Goal: Information Seeking & Learning: Find specific fact

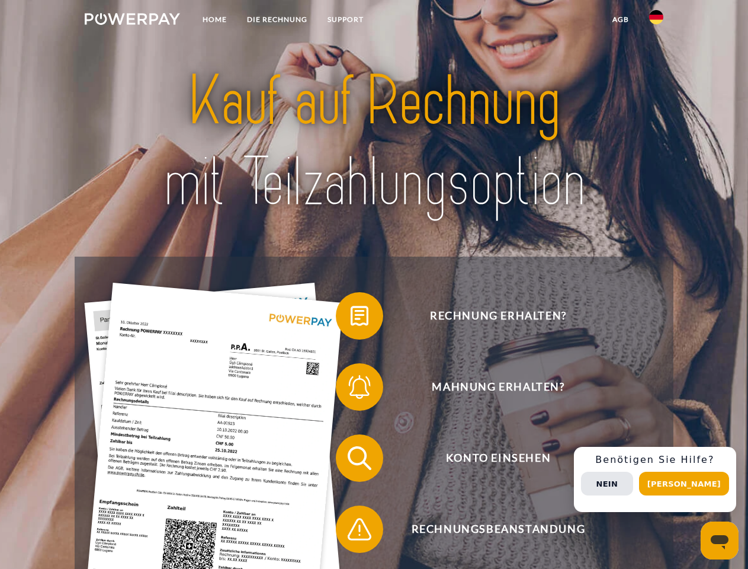
click at [132, 21] on img at bounding box center [132, 19] width 95 height 12
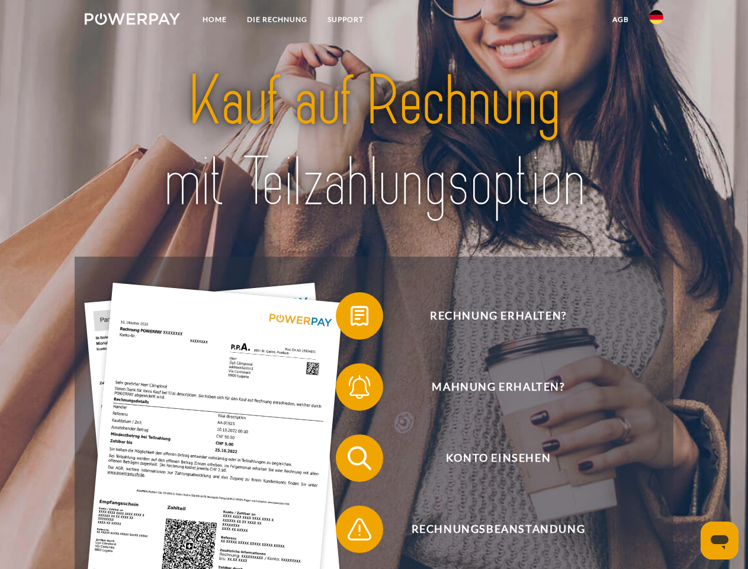
click at [656, 21] on img at bounding box center [656, 17] width 14 height 14
click at [620, 20] on link "agb" at bounding box center [621, 19] width 37 height 21
click at [351, 318] on span at bounding box center [341, 315] width 59 height 59
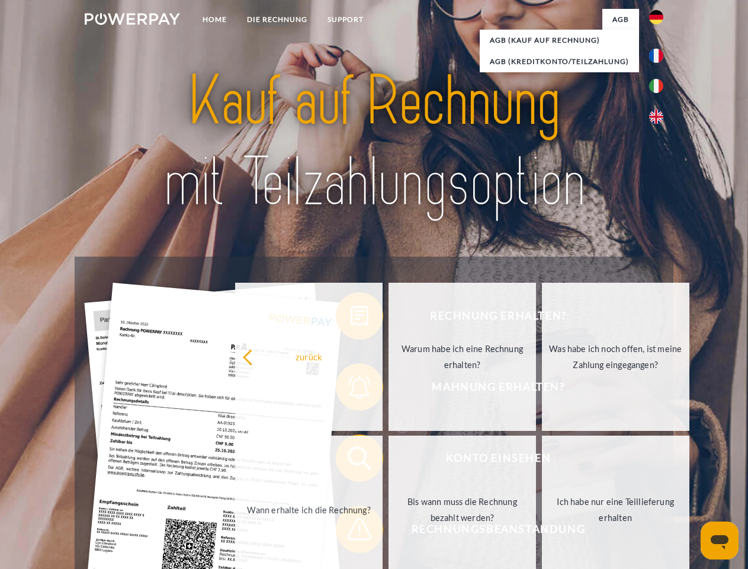
click at [351, 389] on div "Rechnung erhalten? Mahnung erhalten? Konto einsehen" at bounding box center [374, 494] width 598 height 474
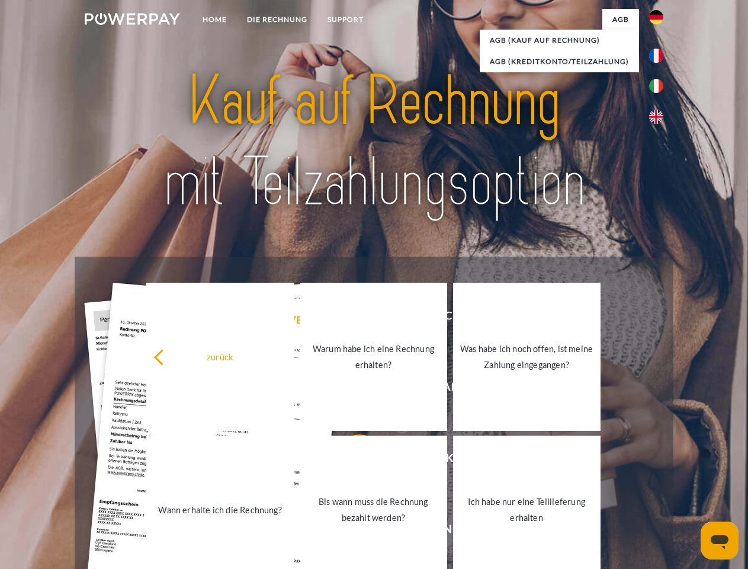
click at [351, 460] on link "Bis wann muss die Rechnung bezahlt werden?" at bounding box center [374, 509] width 148 height 148
click at [351, 531] on span at bounding box center [341, 528] width 59 height 59
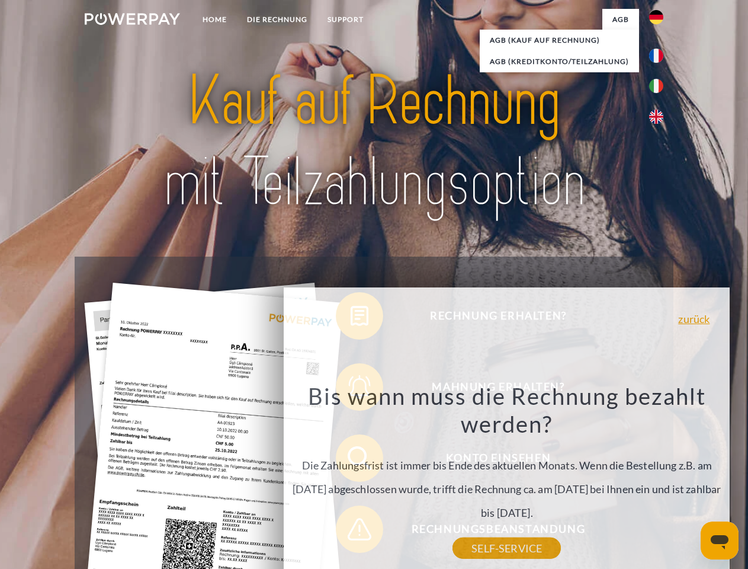
click at [659, 479] on div "Rechnung erhalten? Mahnung erhalten? Konto einsehen" at bounding box center [374, 494] width 598 height 474
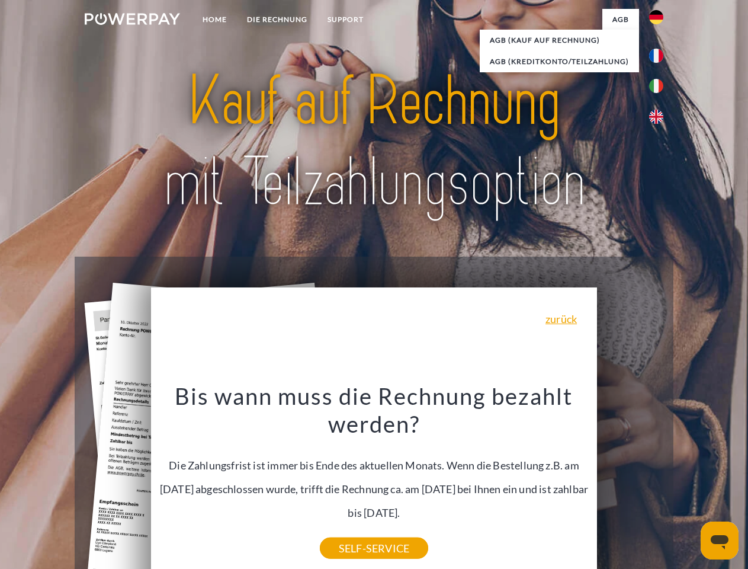
click at [630, 482] on span "Konto einsehen" at bounding box center [498, 457] width 290 height 47
click at [688, 483] on header "Home DIE RECHNUNG SUPPORT" at bounding box center [374, 409] width 748 height 818
